Goal: Information Seeking & Learning: Find specific fact

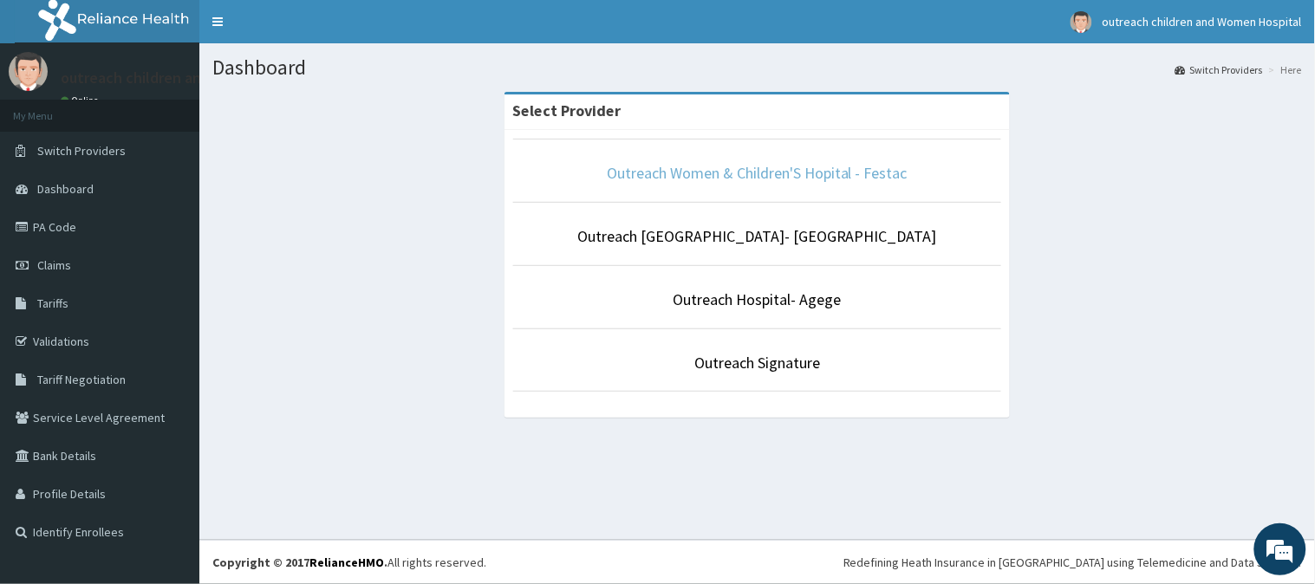
click at [796, 168] on link "Outreach Women & Children'S Hopital - Festac" at bounding box center [757, 173] width 301 height 20
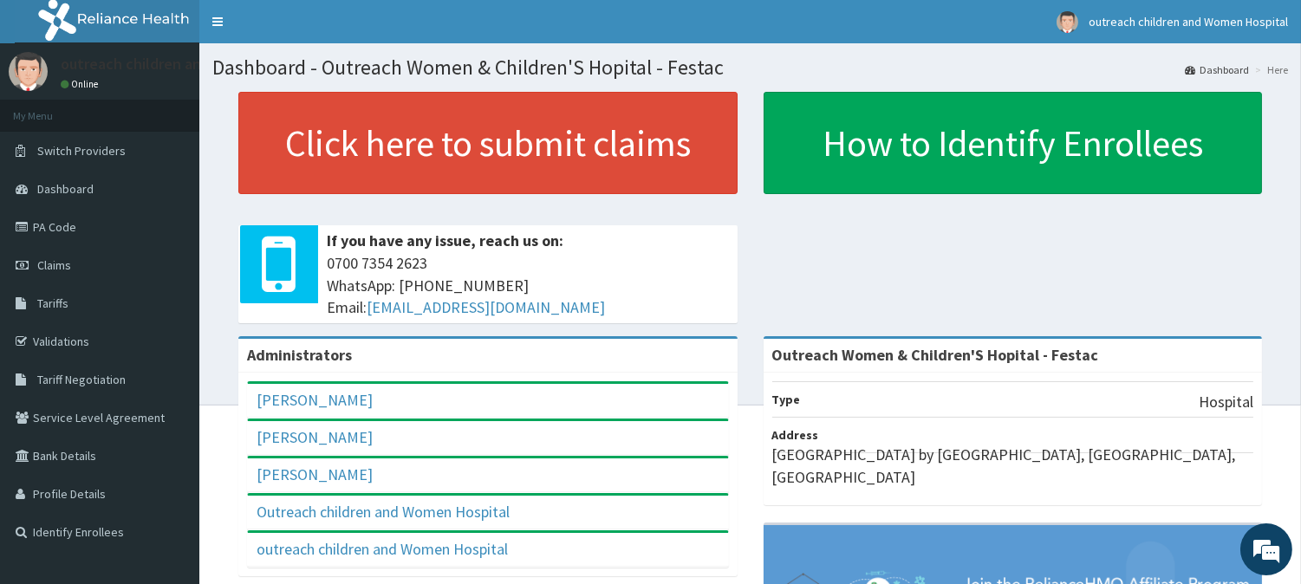
click at [884, 41] on nav "Toggle navigation outreach children and Women Hospital outreach children and Wo…" at bounding box center [750, 21] width 1102 height 43
click at [62, 300] on span "Tariffs" at bounding box center [52, 304] width 31 height 16
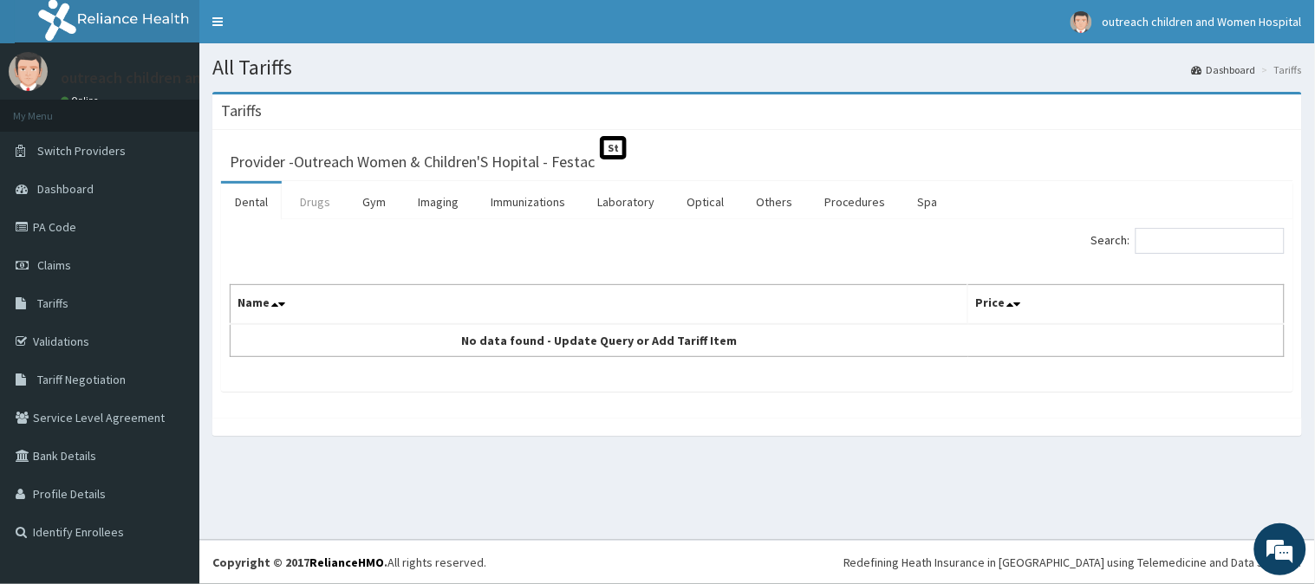
click at [305, 199] on link "Drugs" at bounding box center [315, 202] width 58 height 36
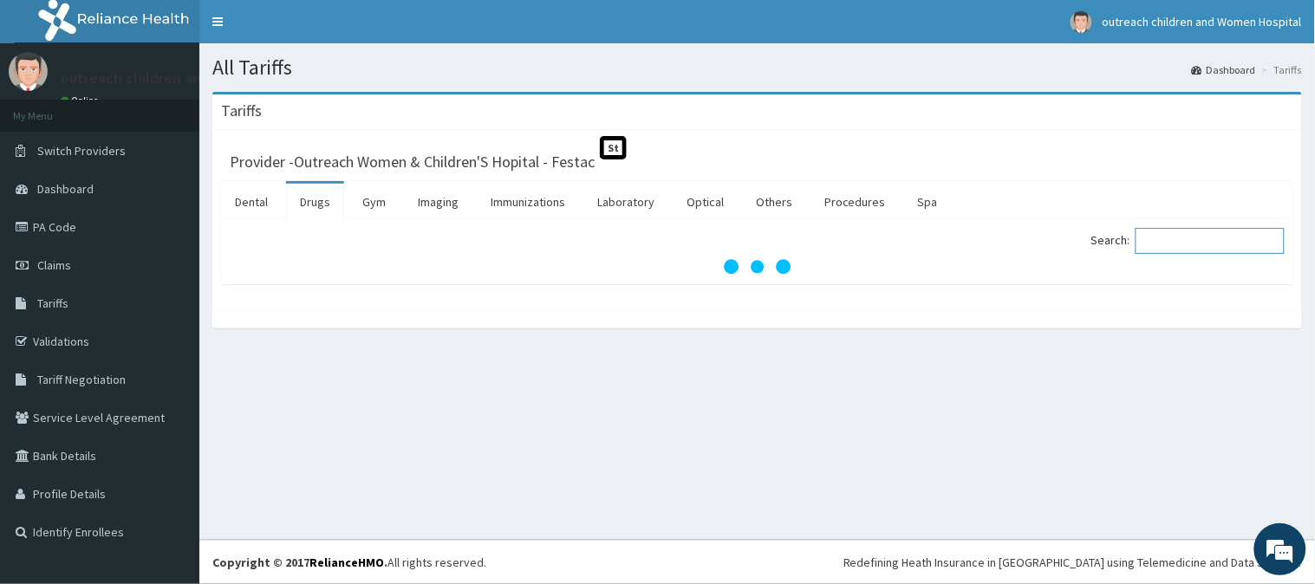
click at [1216, 252] on input "Search:" at bounding box center [1210, 241] width 149 height 26
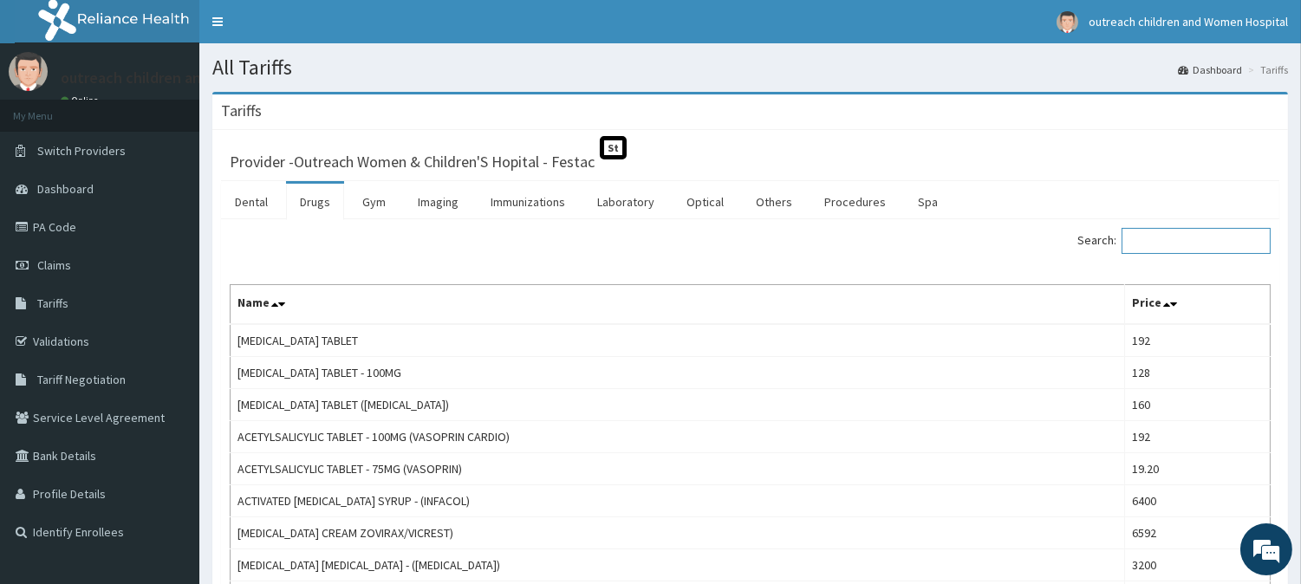
click at [1145, 232] on input "Search:" at bounding box center [1196, 241] width 149 height 26
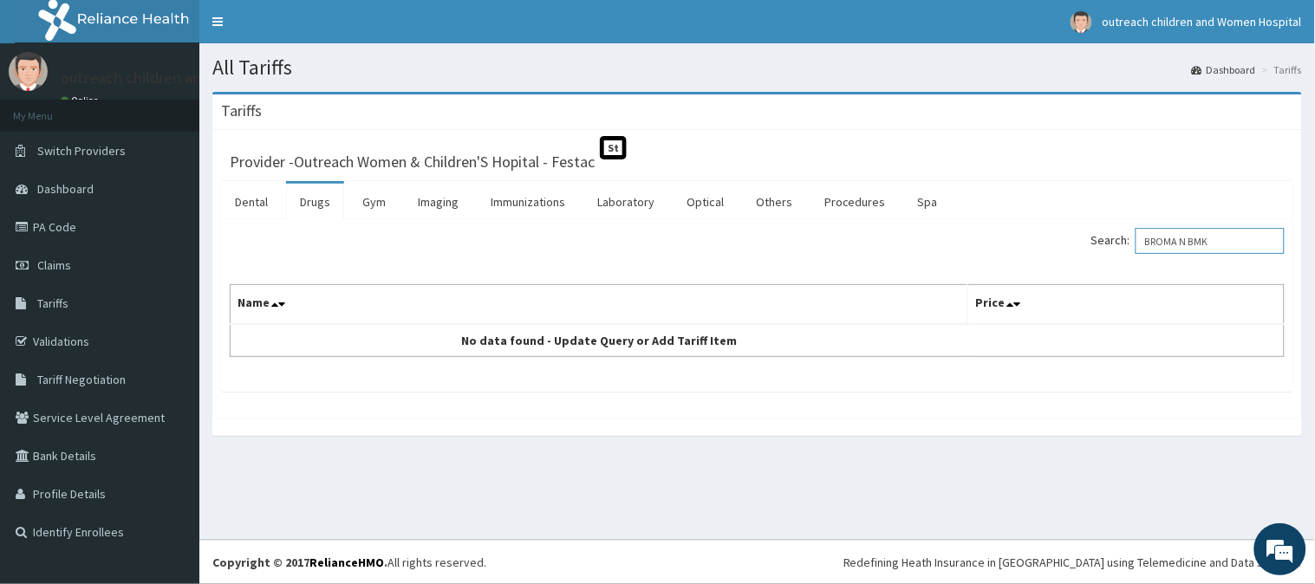
type input "BROMA N BMK"
click at [1189, 303] on th "Price" at bounding box center [1126, 305] width 316 height 40
